Goal: Task Accomplishment & Management: Use online tool/utility

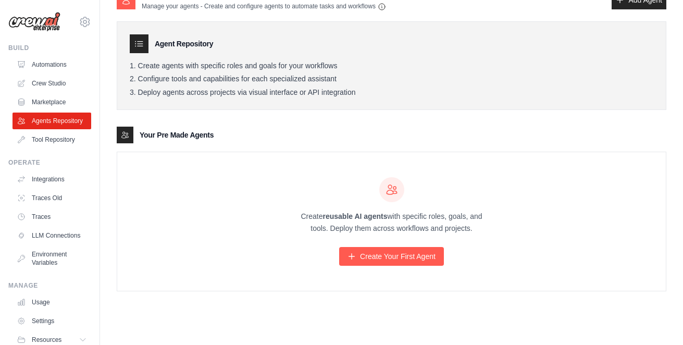
scroll to position [21, 0]
click at [368, 257] on link "Create Your First Agent" at bounding box center [391, 256] width 105 height 19
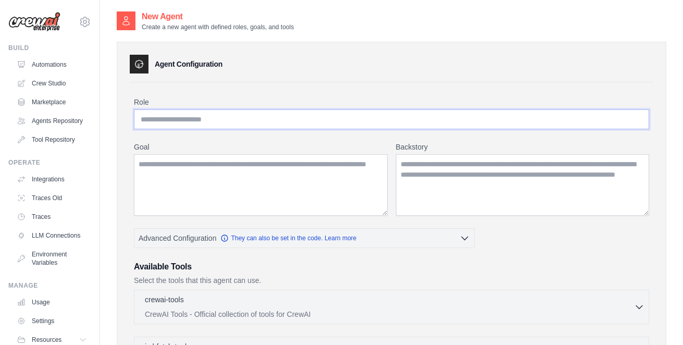
click at [257, 121] on input "Role" at bounding box center [391, 119] width 515 height 20
type input "**********"
click at [220, 167] on textarea "Goal" at bounding box center [261, 184] width 254 height 61
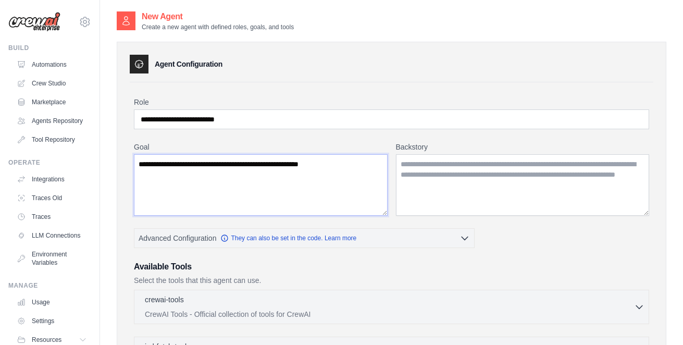
type textarea "**********"
drag, startPoint x: 504, startPoint y: 195, endPoint x: 385, endPoint y: 147, distance: 128.8
click at [396, 147] on div "Backstory" at bounding box center [523, 179] width 254 height 74
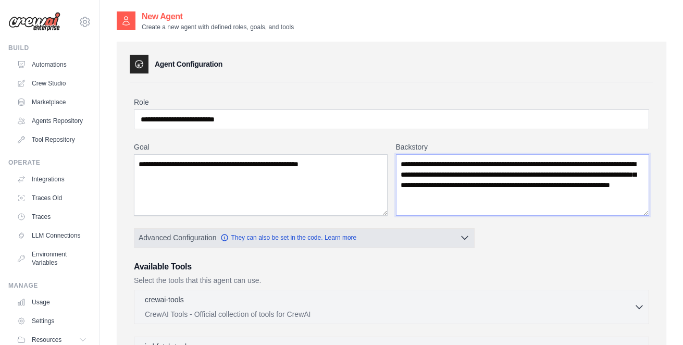
type textarea "**********"
click at [470, 237] on icon "button" at bounding box center [464, 237] width 10 height 10
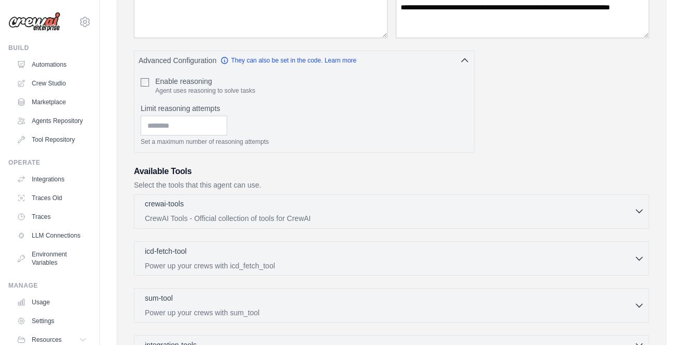
scroll to position [187, 0]
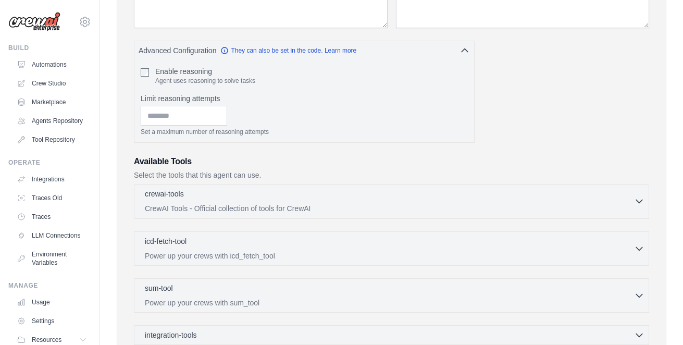
click at [634, 203] on icon "button" at bounding box center [639, 201] width 10 height 10
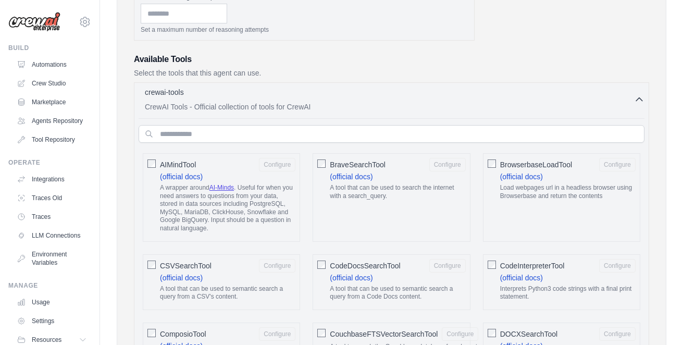
scroll to position [293, 0]
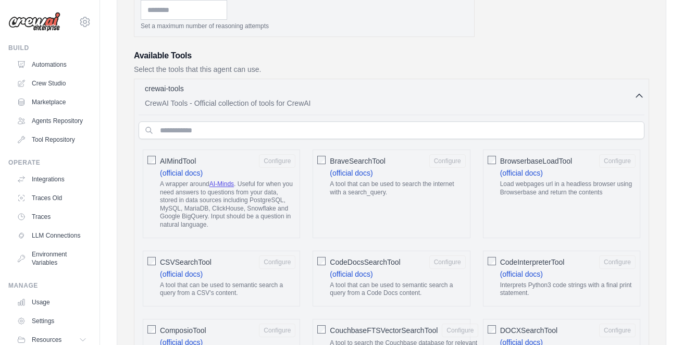
click at [317, 157] on div at bounding box center [321, 159] width 8 height 10
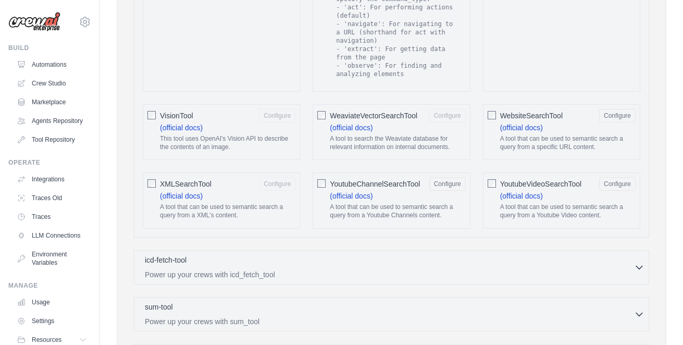
scroll to position [2011, 0]
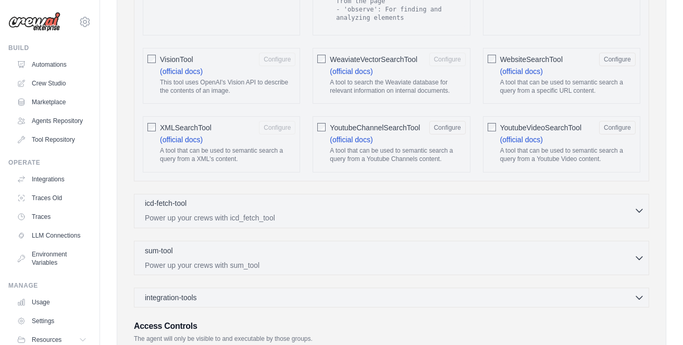
click at [634, 205] on icon "button" at bounding box center [639, 210] width 10 height 10
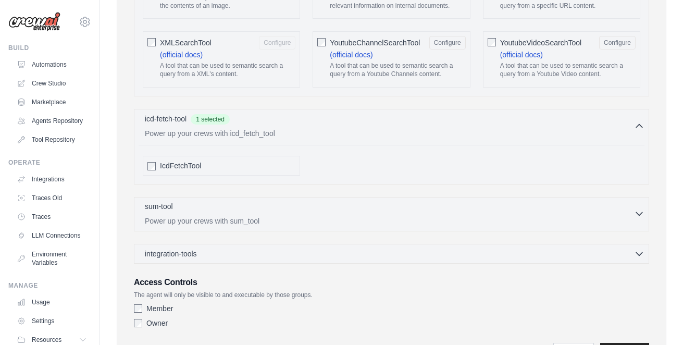
scroll to position [2102, 0]
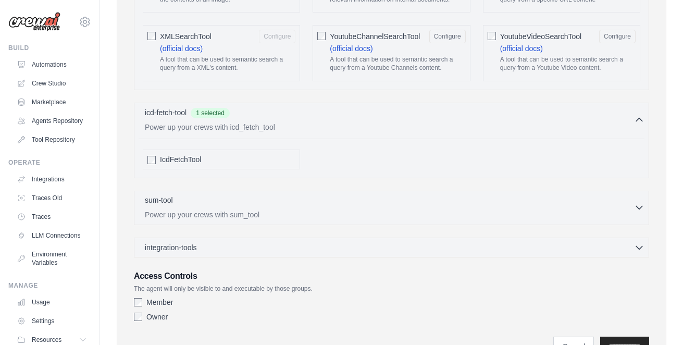
click at [315, 199] on div "sum-tool 0 selected" at bounding box center [389, 201] width 489 height 12
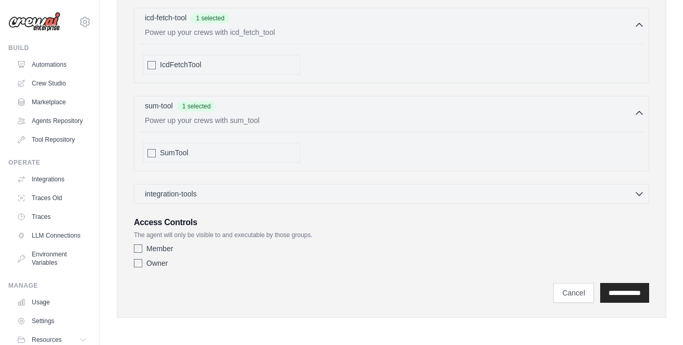
scroll to position [2203, 0]
click at [295, 184] on div "integration-tools 0 selected Gmail HubSpot Microsoft Teams" at bounding box center [391, 194] width 515 height 20
click at [304, 188] on div "integration-tools 0 selected" at bounding box center [394, 193] width 499 height 10
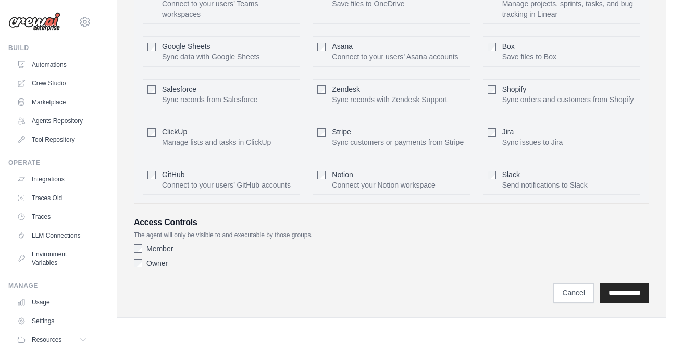
scroll to position [2523, 0]
click at [616, 288] on input "**********" at bounding box center [624, 293] width 49 height 20
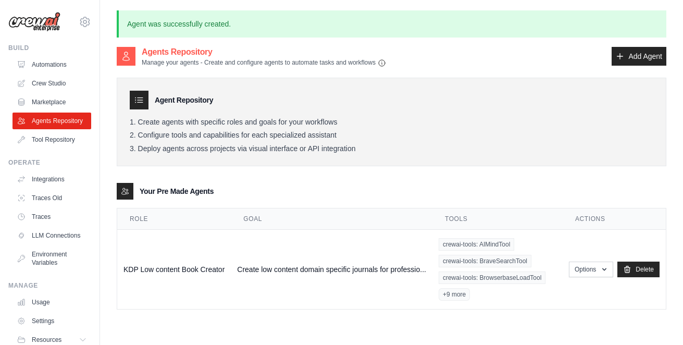
drag, startPoint x: 222, startPoint y: 61, endPoint x: 401, endPoint y: 65, distance: 179.7
click at [401, 65] on div "Agents Repository Manage your agents - Create and configure agents to automate …" at bounding box center [391, 56] width 549 height 21
click at [413, 112] on div "Agent Repository Create agents with specific roles and goals for your workflows…" at bounding box center [391, 122] width 549 height 89
click at [168, 192] on h3 "Your Pre Made Agents" at bounding box center [177, 191] width 74 height 10
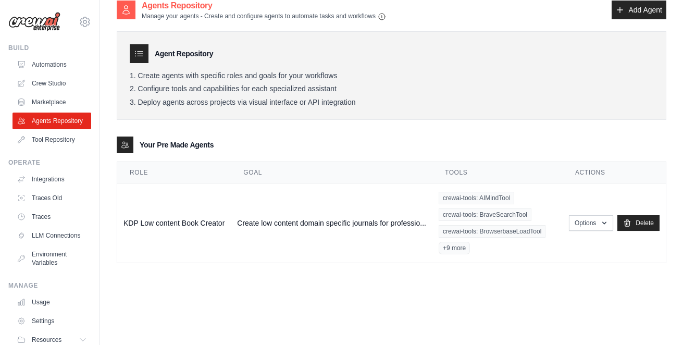
scroll to position [55, 0]
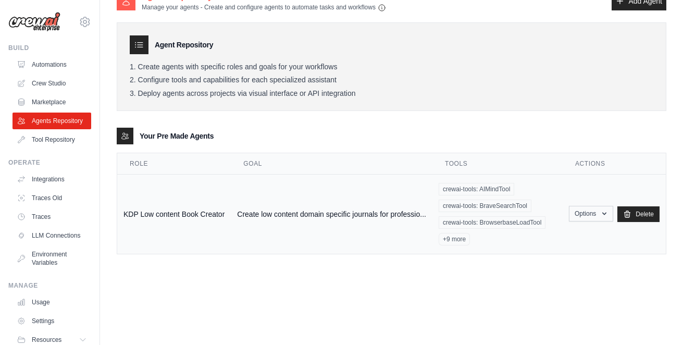
click at [608, 218] on icon "button" at bounding box center [604, 213] width 8 height 8
click at [569, 240] on link "Show" at bounding box center [575, 237] width 75 height 19
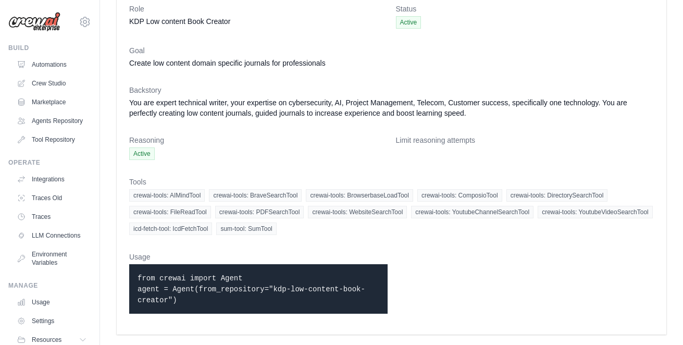
scroll to position [54, 0]
click at [184, 304] on p "from crewai import Agent agent = Agent(from_repository="kdp-low-content-book-cr…" at bounding box center [258, 288] width 242 height 33
click at [170, 299] on p "from crewai import Agent agent = Agent(from_repository="kdp-low-content-book-cr…" at bounding box center [258, 288] width 242 height 33
click at [65, 120] on link "Agents Repository" at bounding box center [53, 120] width 79 height 17
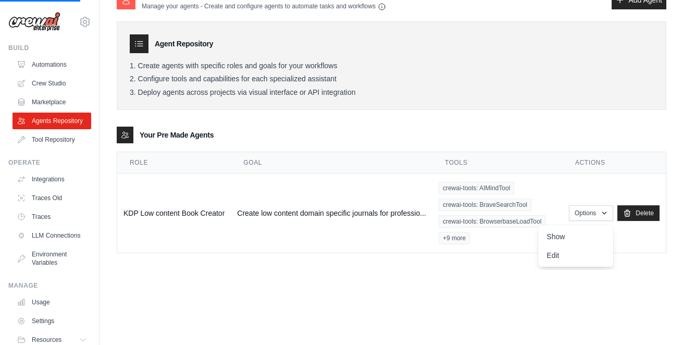
scroll to position [56, 0]
click at [567, 239] on link "Show" at bounding box center [575, 236] width 75 height 19
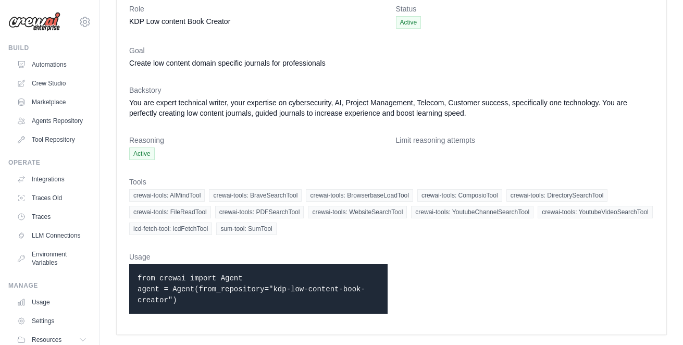
scroll to position [54, 0]
click at [51, 82] on link "Crew Studio" at bounding box center [53, 83] width 79 height 17
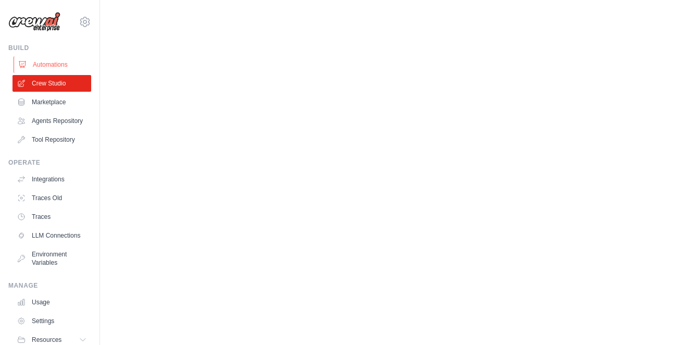
click at [48, 63] on link "Automations" at bounding box center [53, 64] width 79 height 17
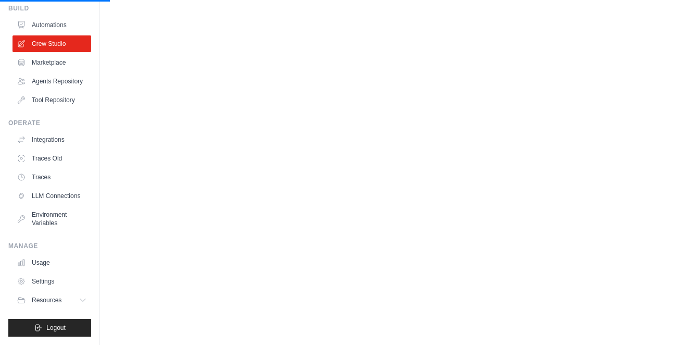
scroll to position [40, 0]
click at [82, 299] on icon at bounding box center [83, 300] width 5 height 3
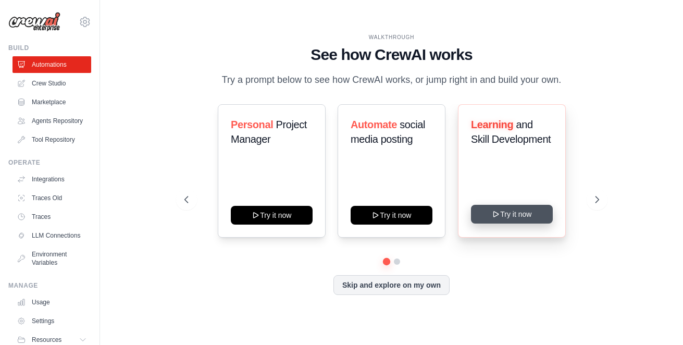
click at [552, 219] on button "Try it now" at bounding box center [512, 214] width 82 height 19
